Goal: Use online tool/utility: Utilize a website feature to perform a specific function

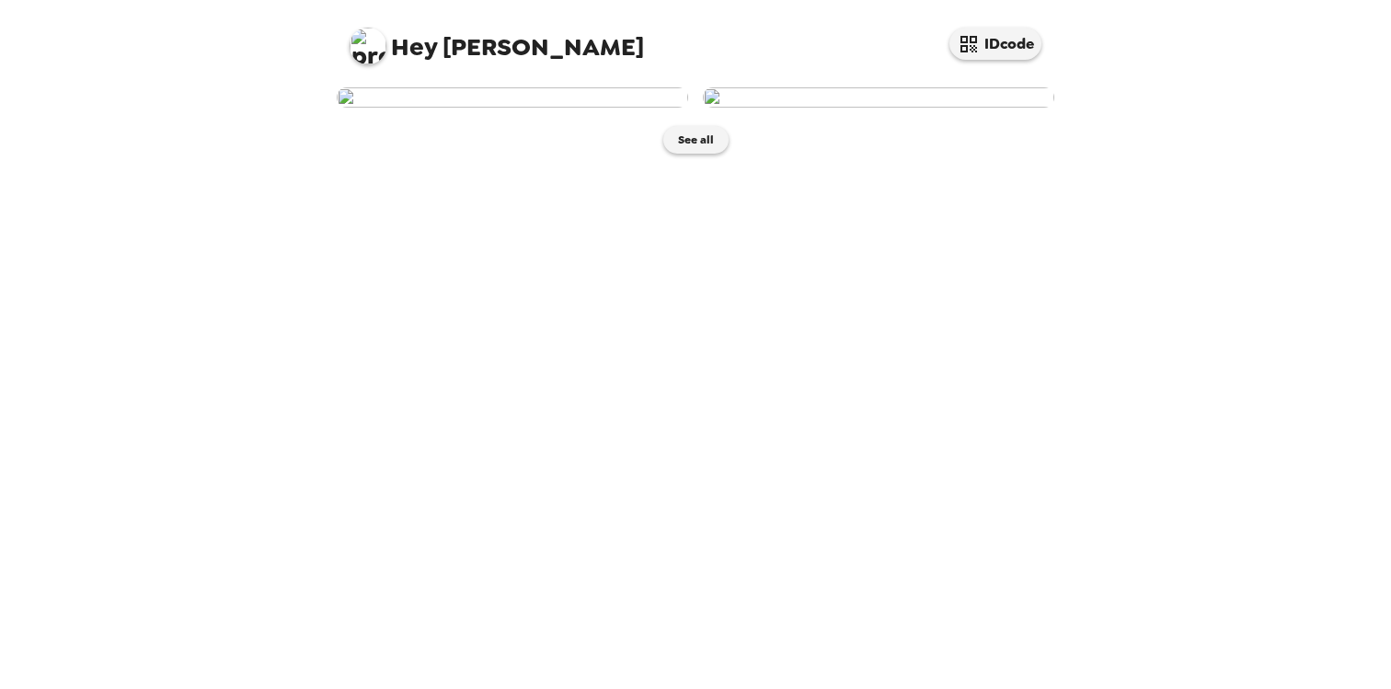
click at [556, 108] on img at bounding box center [512, 97] width 351 height 20
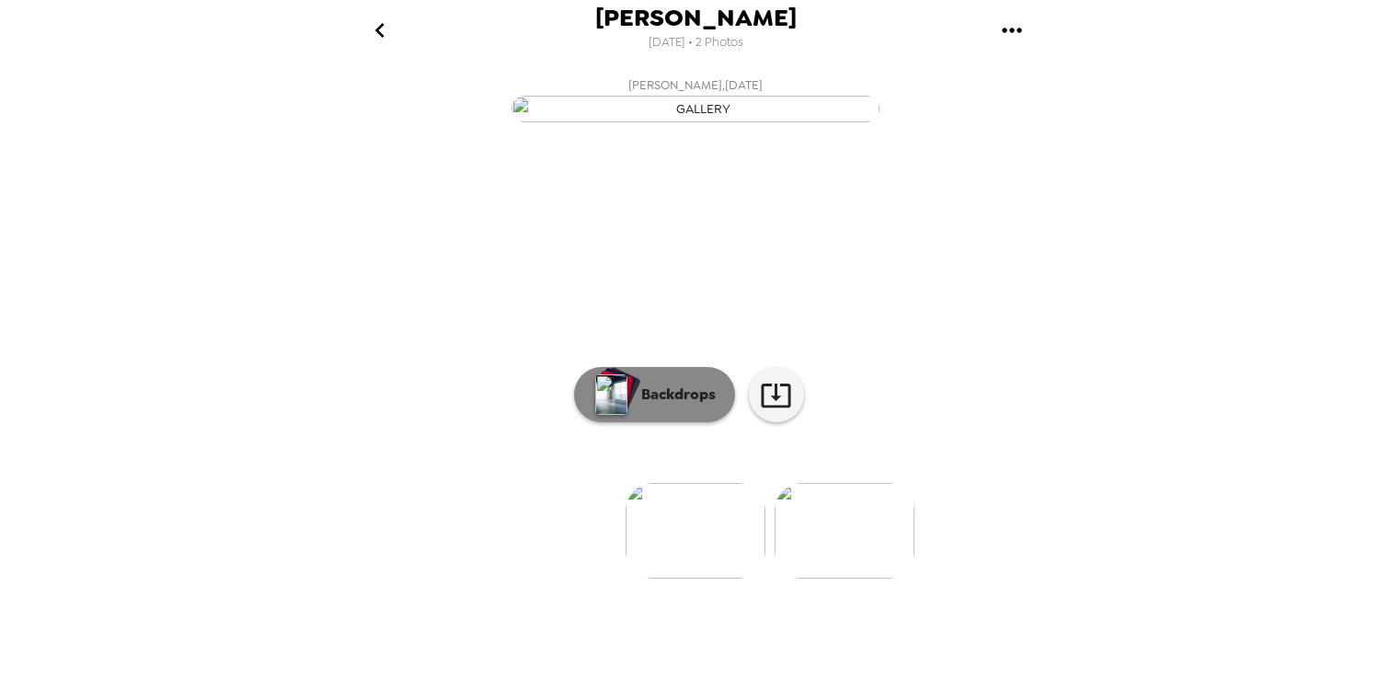
click at [638, 406] on p "Backdrops" at bounding box center [674, 395] width 84 height 22
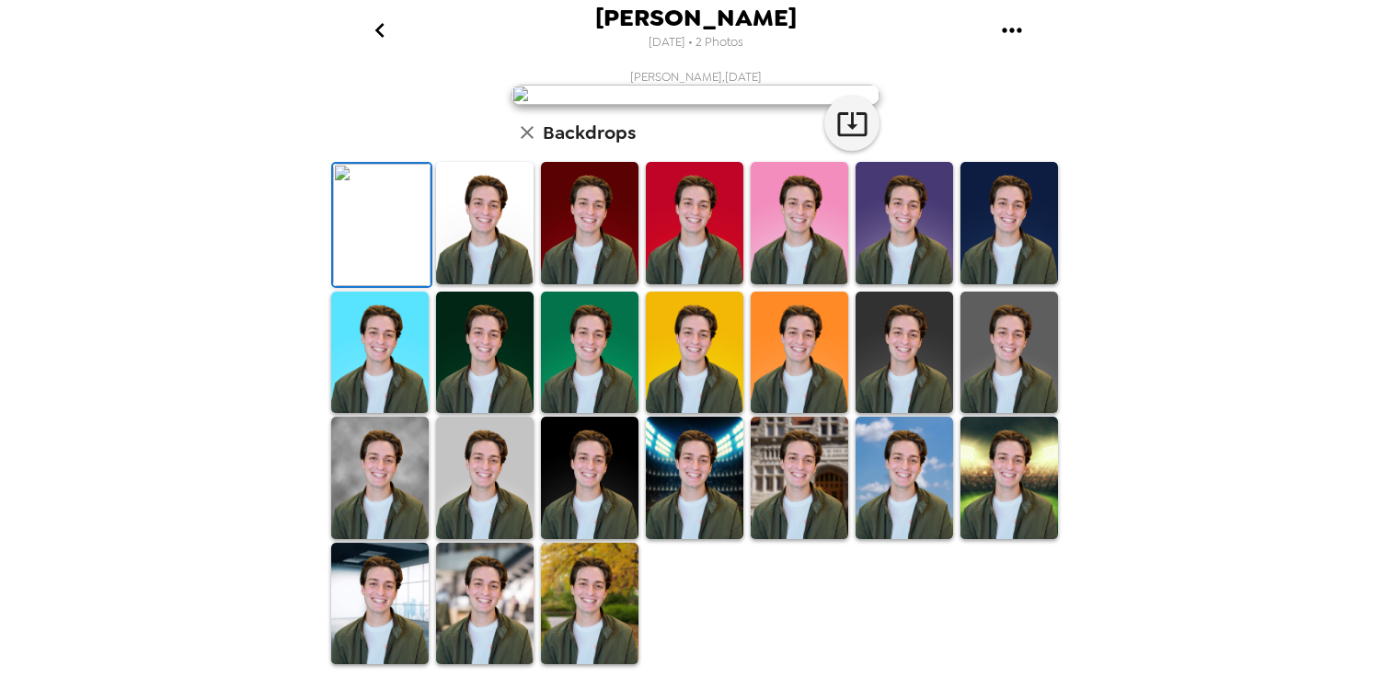
scroll to position [169, 0]
click at [512, 284] on img at bounding box center [485, 223] width 98 height 122
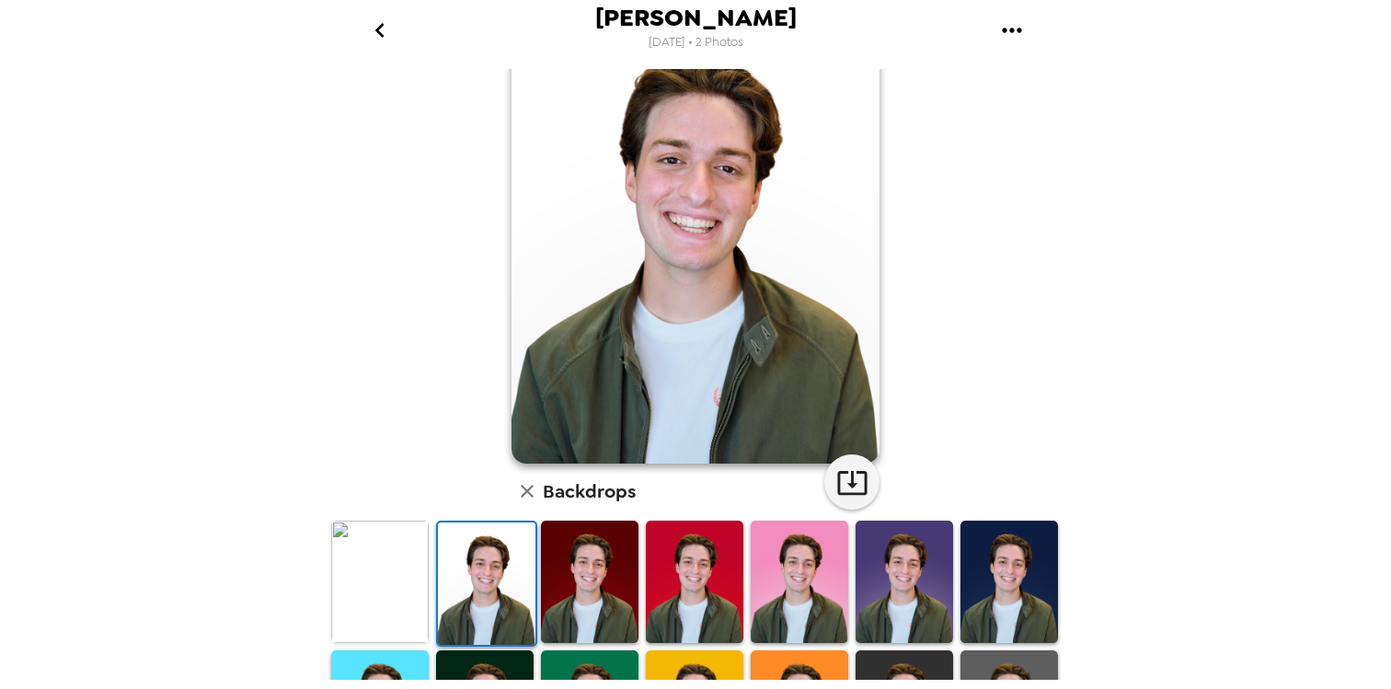
scroll to position [84, 0]
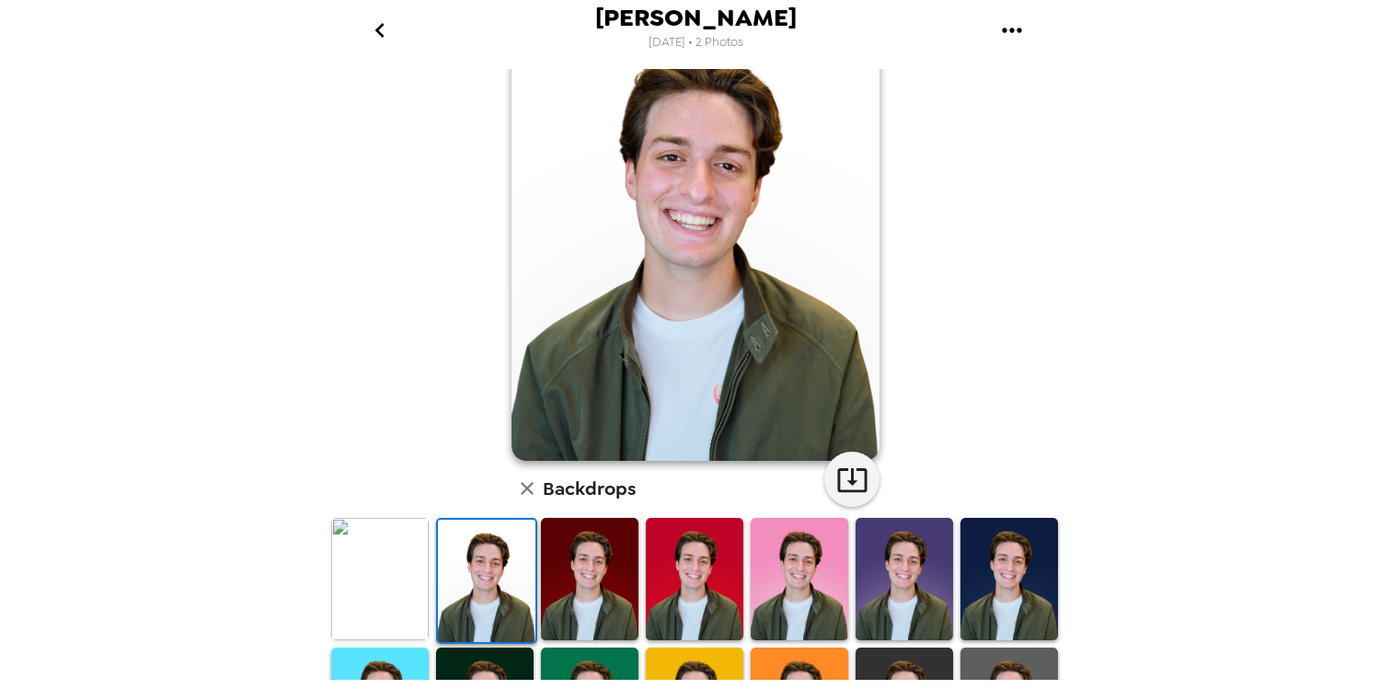
click at [553, 527] on img at bounding box center [590, 579] width 98 height 122
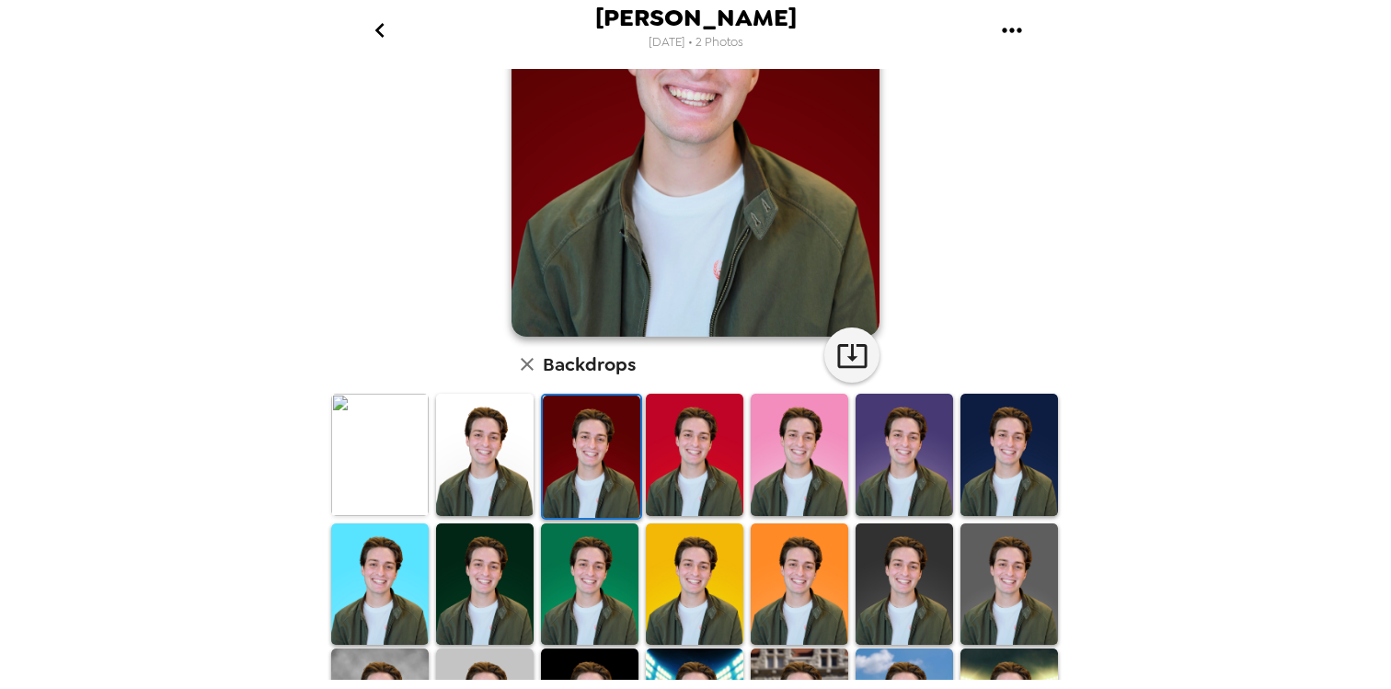
click at [666, 488] on img at bounding box center [695, 455] width 98 height 122
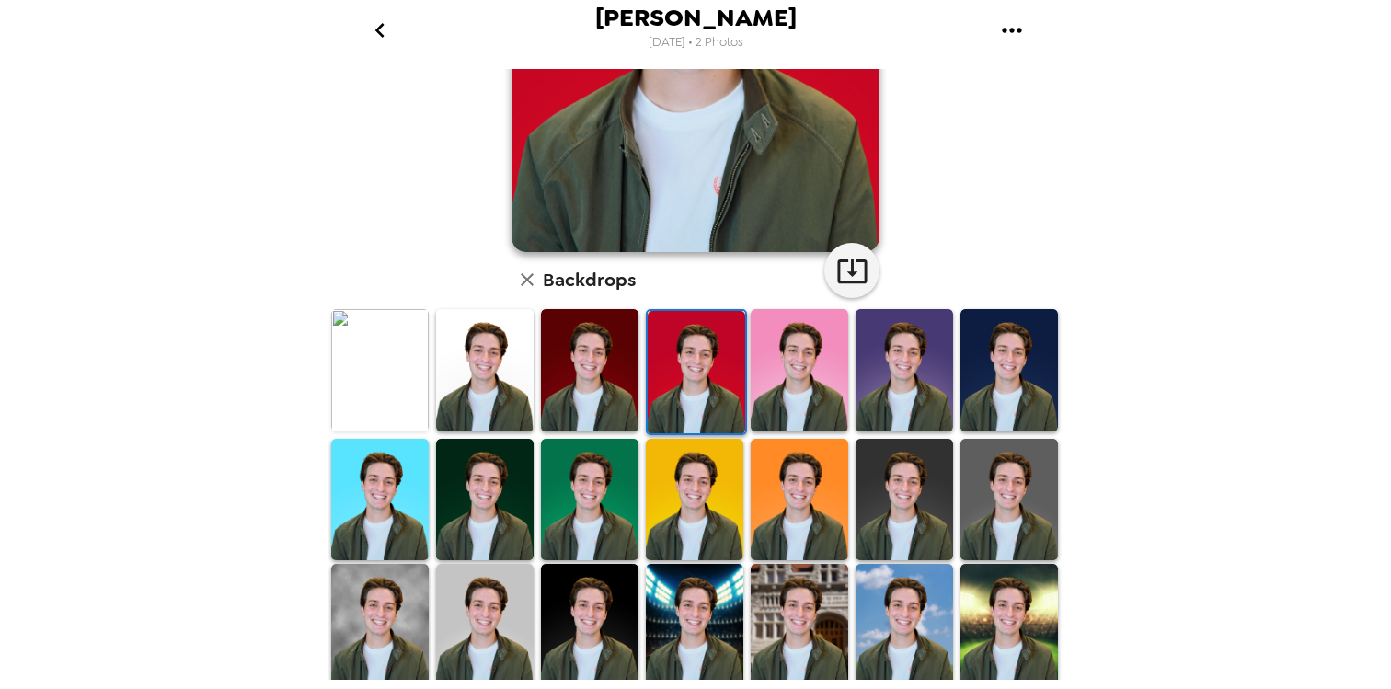
scroll to position [349, 0]
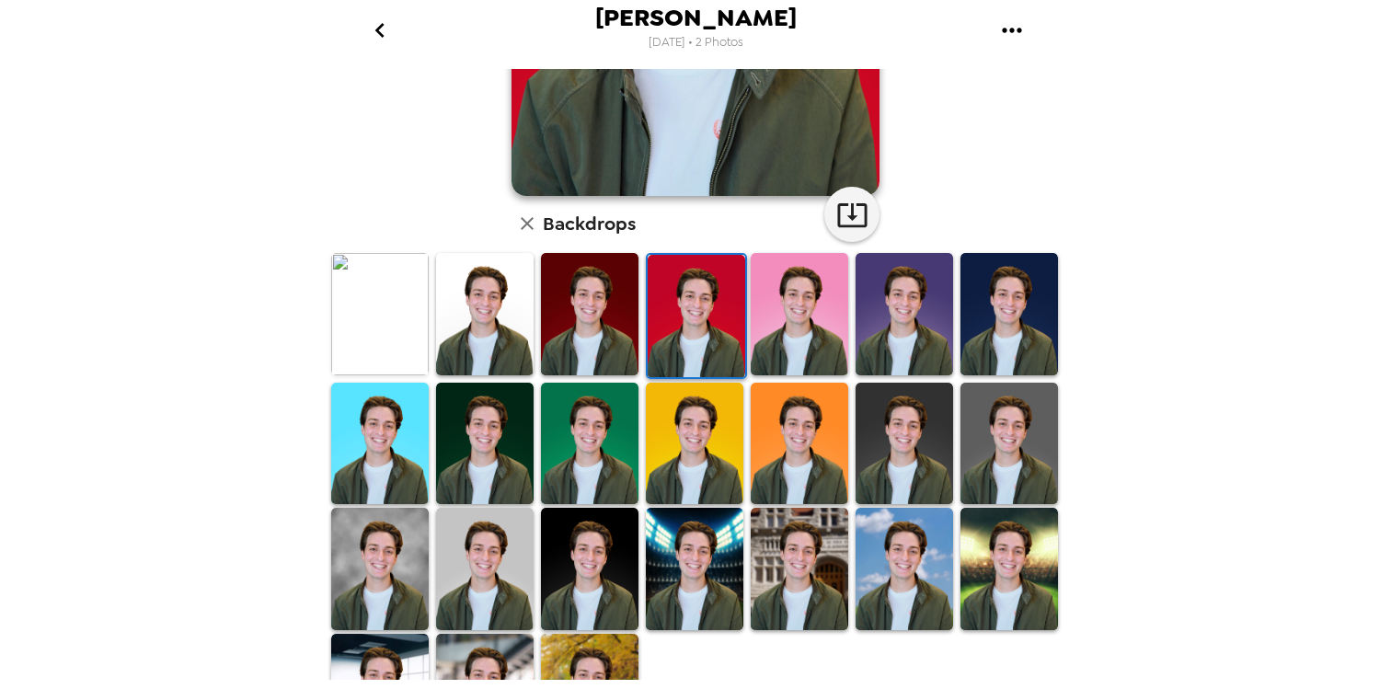
click at [886, 425] on img at bounding box center [905, 444] width 98 height 122
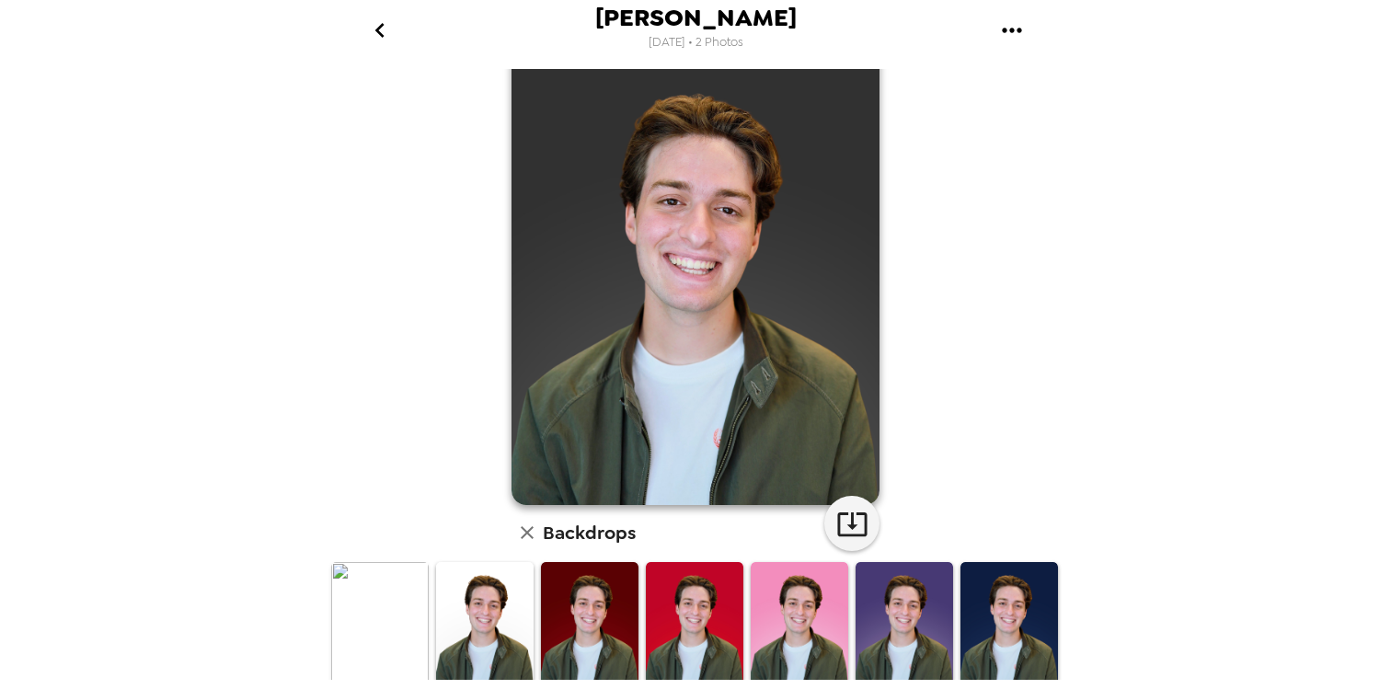
scroll to position [142, 0]
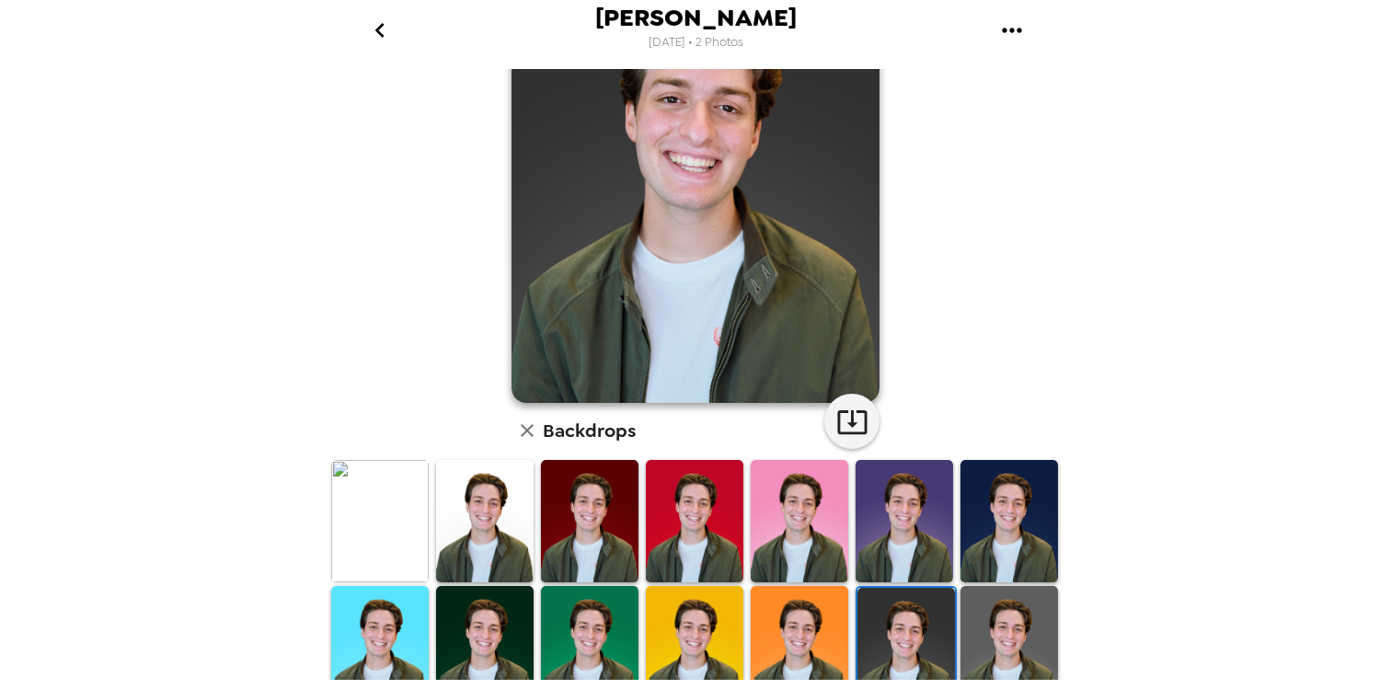
click at [1010, 596] on img at bounding box center [1009, 647] width 98 height 122
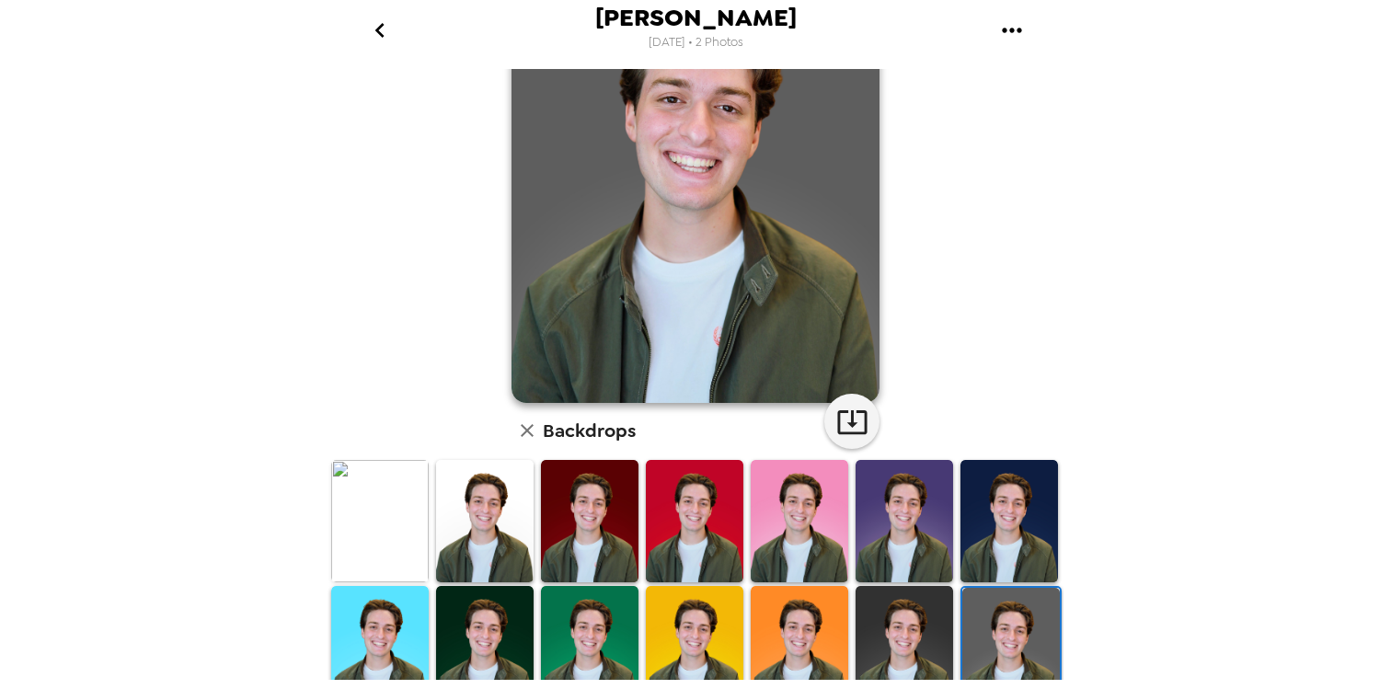
click at [884, 603] on img at bounding box center [905, 647] width 98 height 122
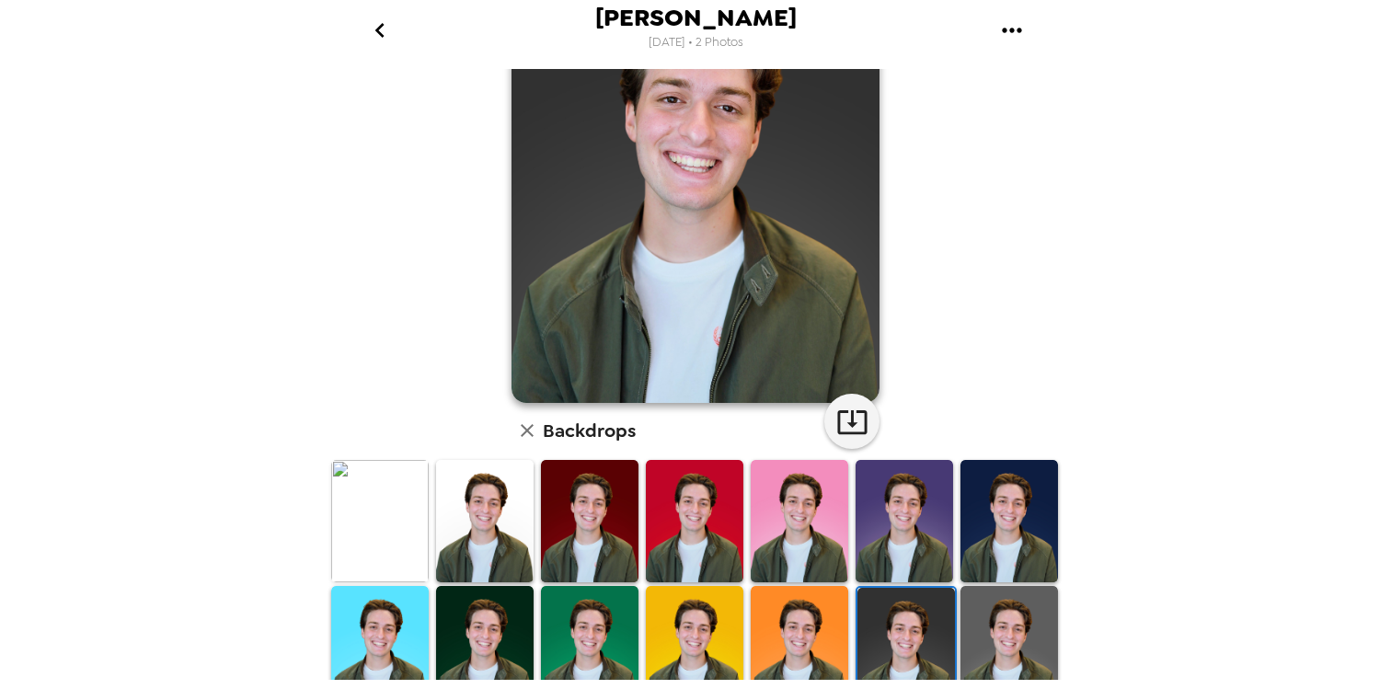
click at [480, 633] on img at bounding box center [485, 647] width 98 height 122
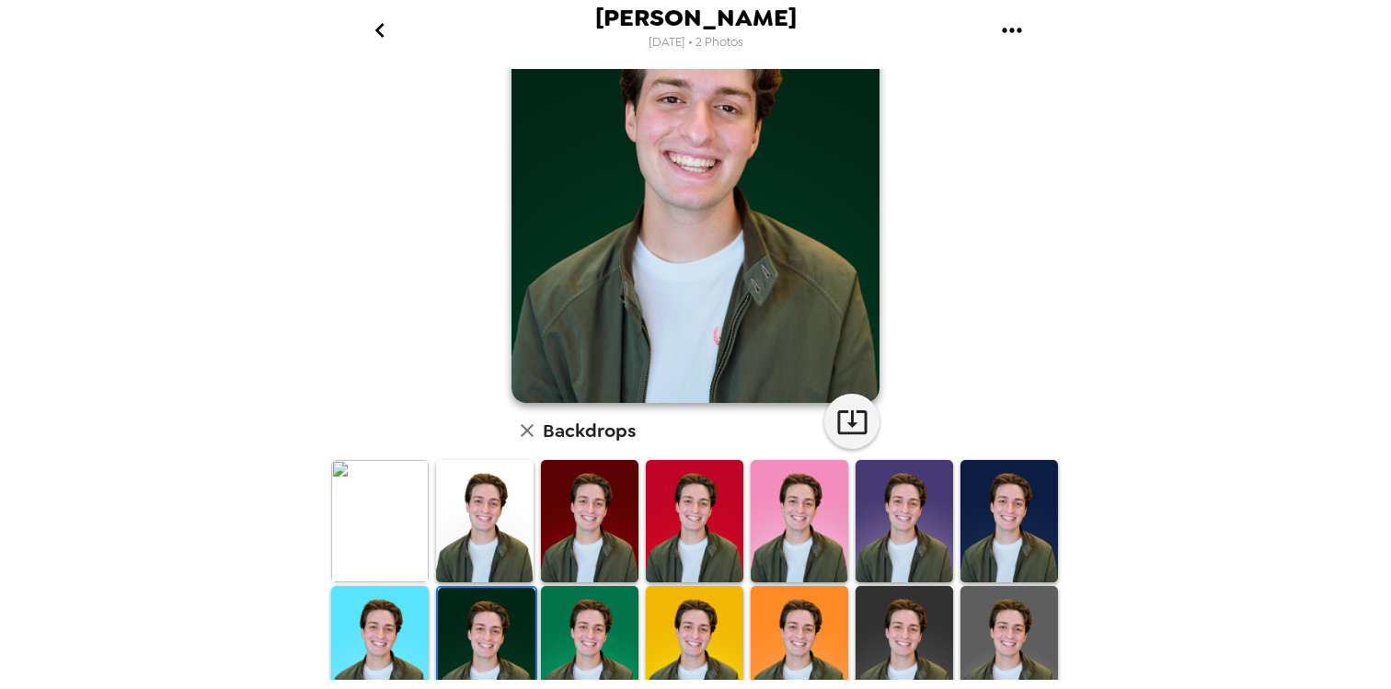
click at [1040, 673] on img at bounding box center [1009, 647] width 98 height 122
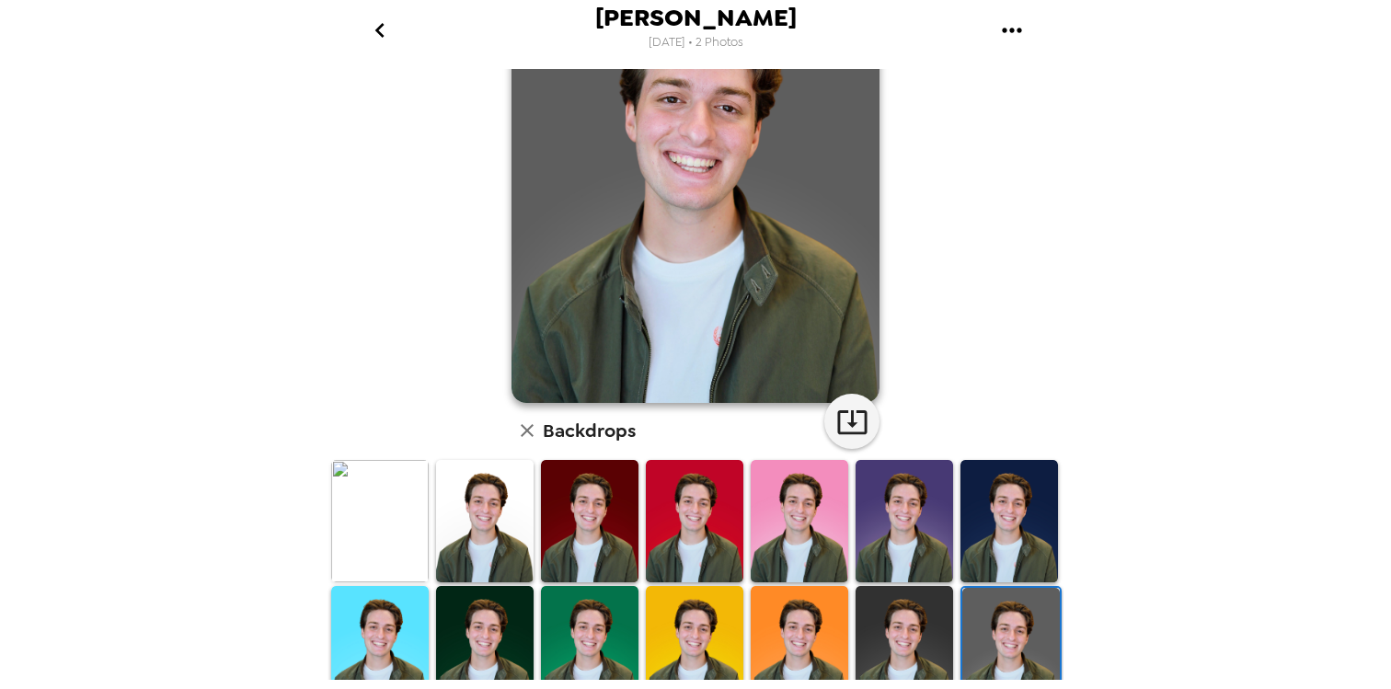
click at [921, 639] on img at bounding box center [905, 647] width 98 height 122
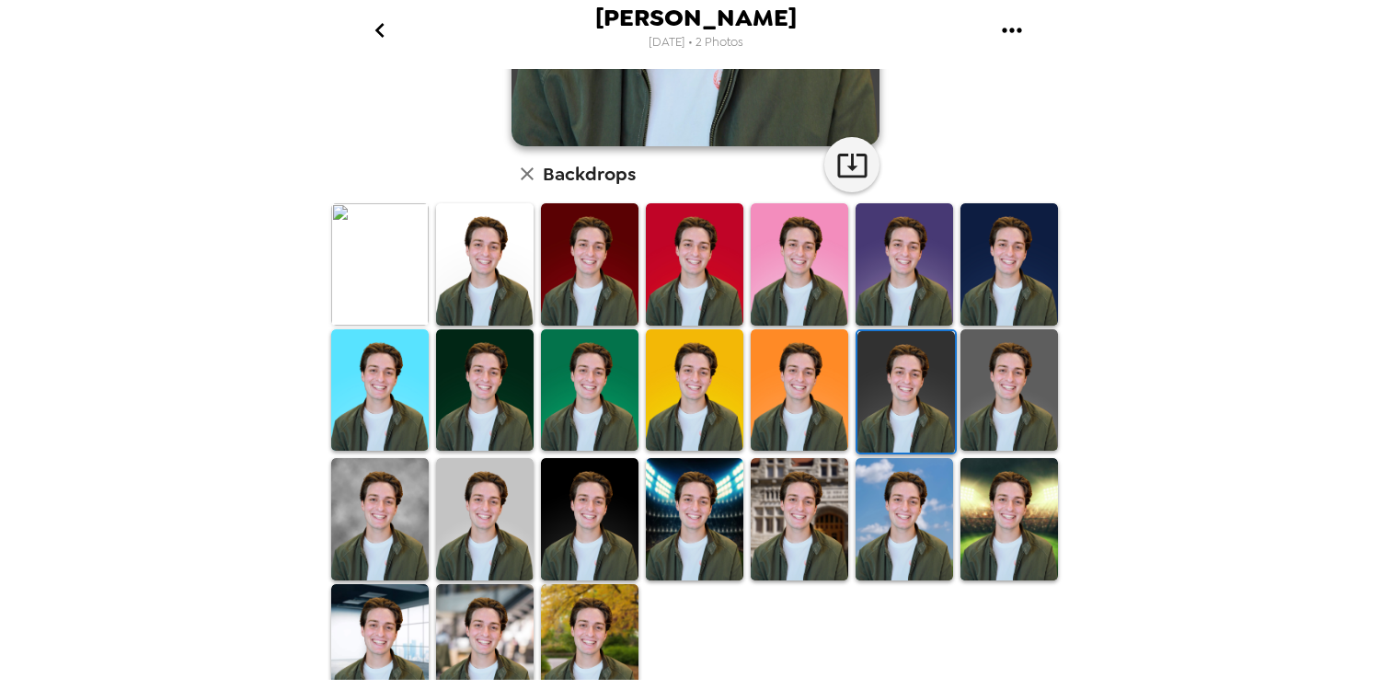
scroll to position [427, 0]
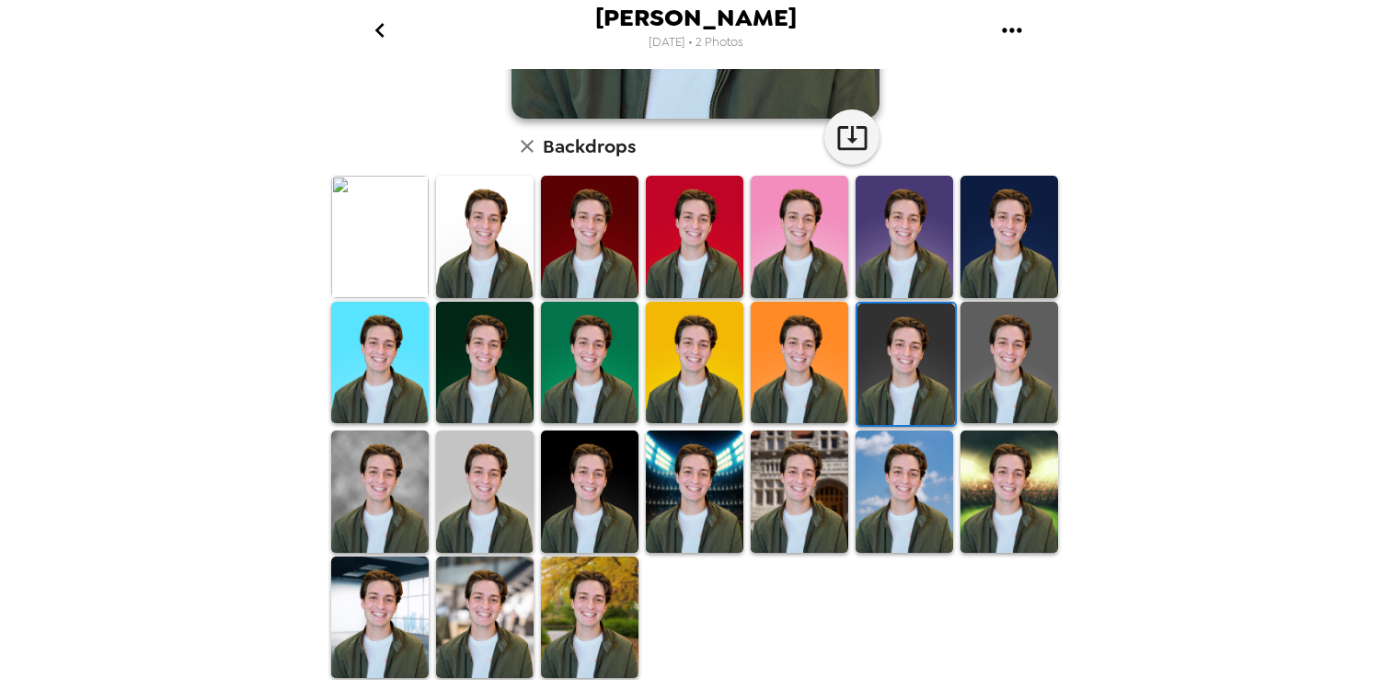
click at [593, 528] on img at bounding box center [590, 492] width 98 height 122
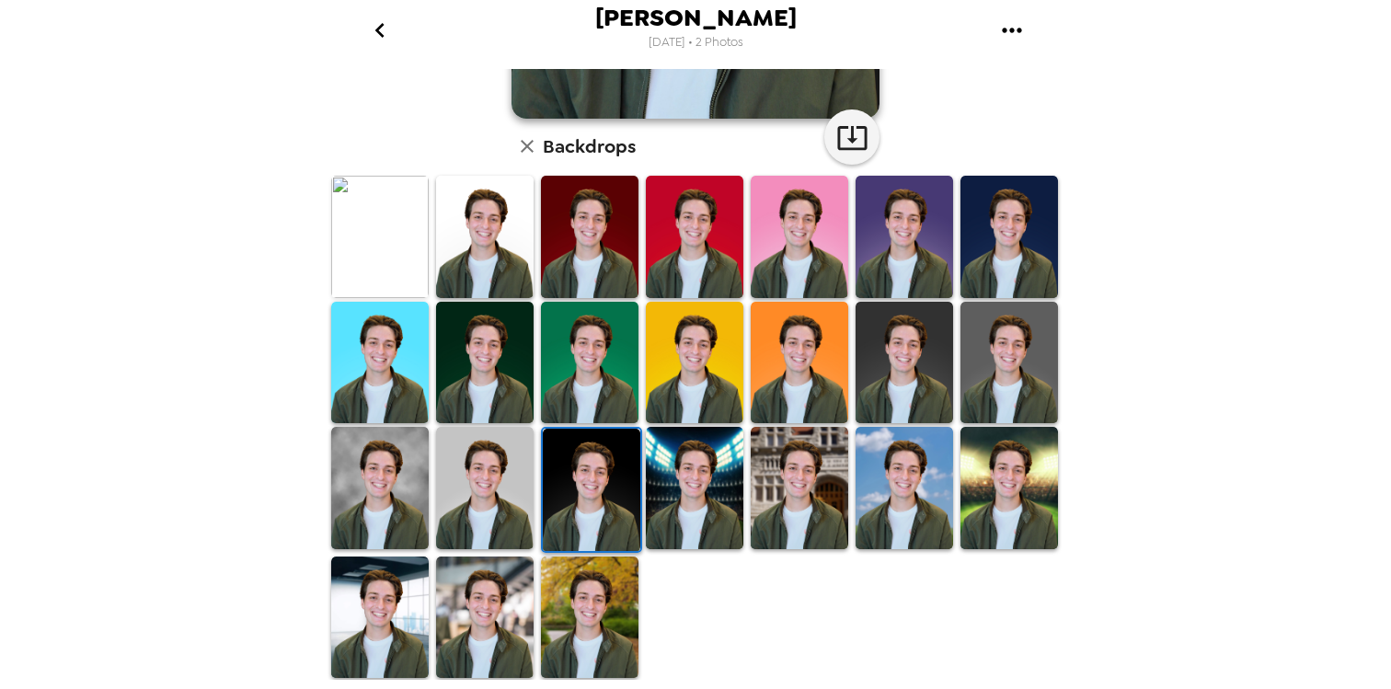
click at [403, 490] on img at bounding box center [380, 488] width 98 height 122
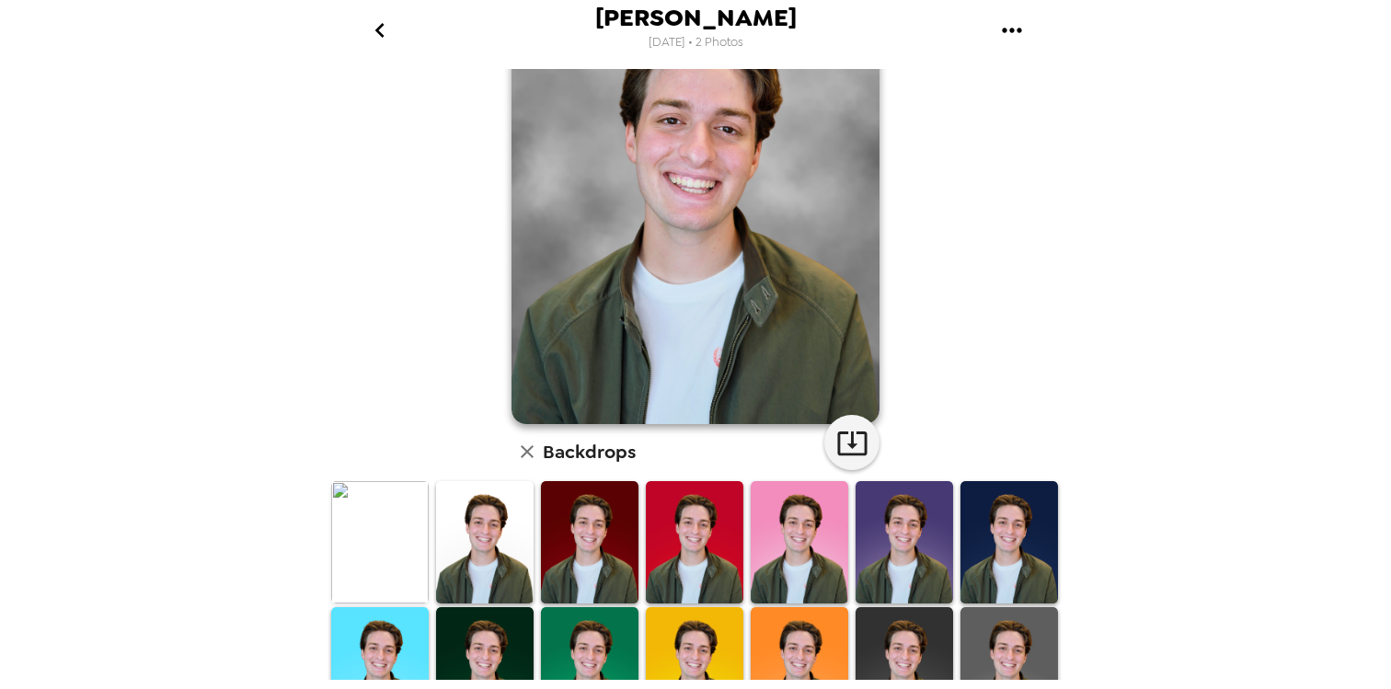
scroll to position [0, 0]
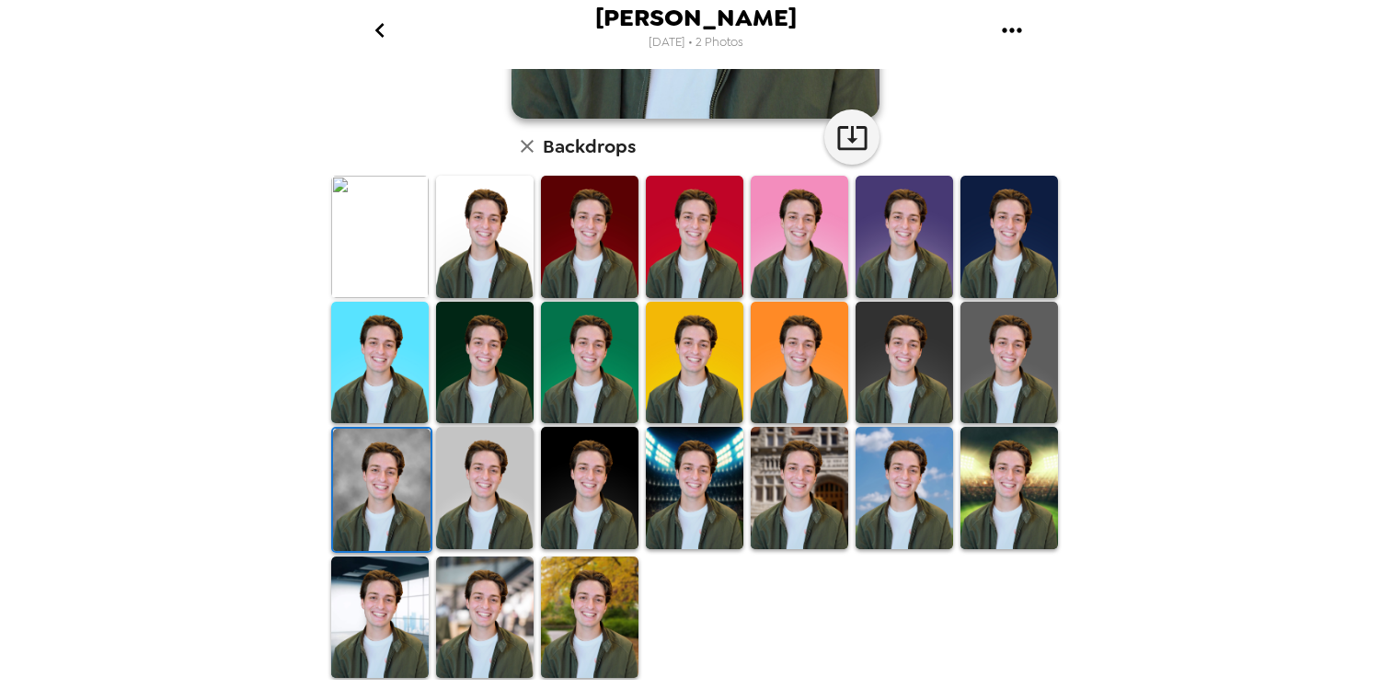
click at [393, 581] on img at bounding box center [380, 618] width 98 height 122
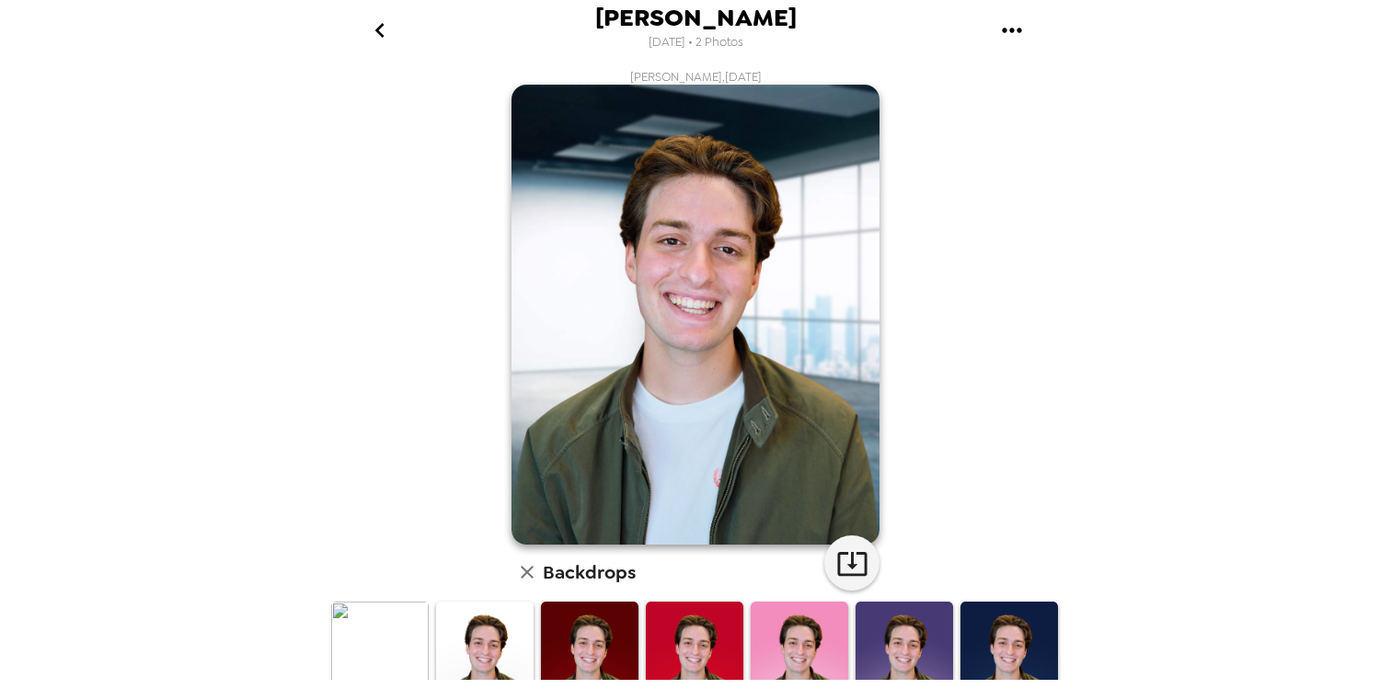
scroll to position [427, 0]
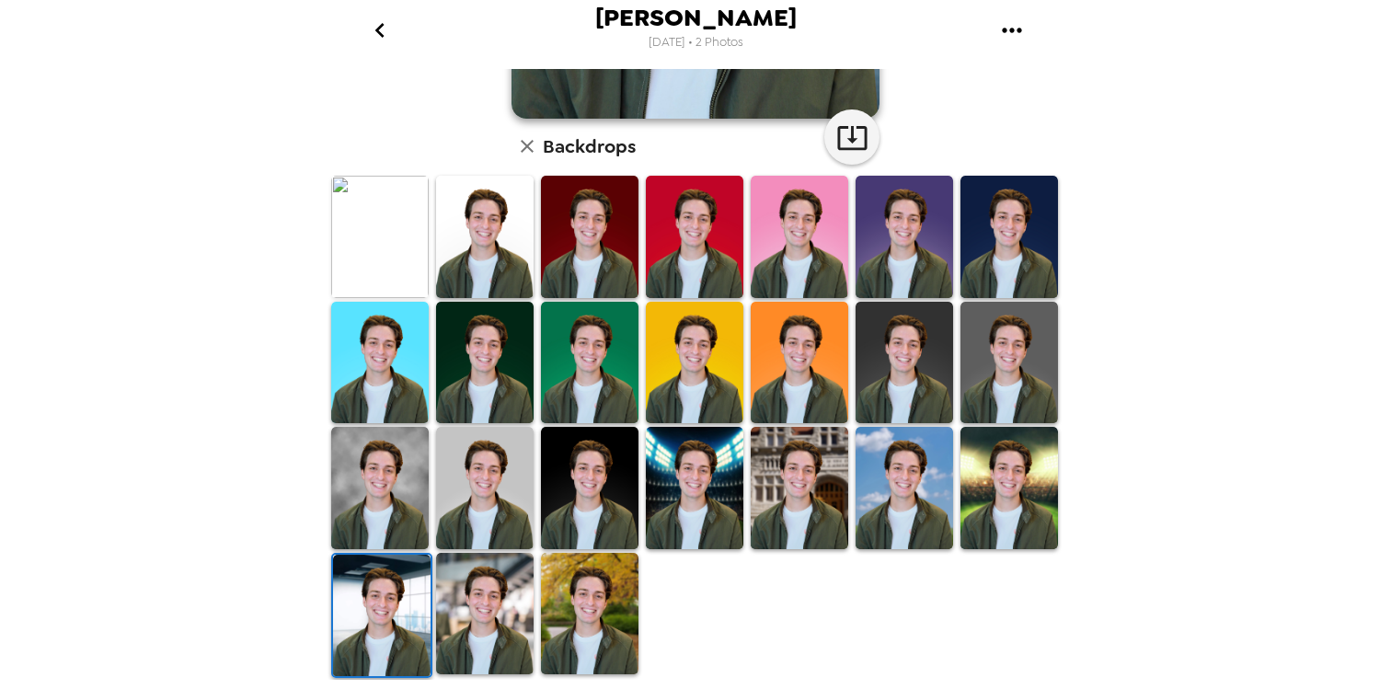
click at [460, 615] on img at bounding box center [485, 614] width 98 height 122
